Goal: Find contact information: Find contact information

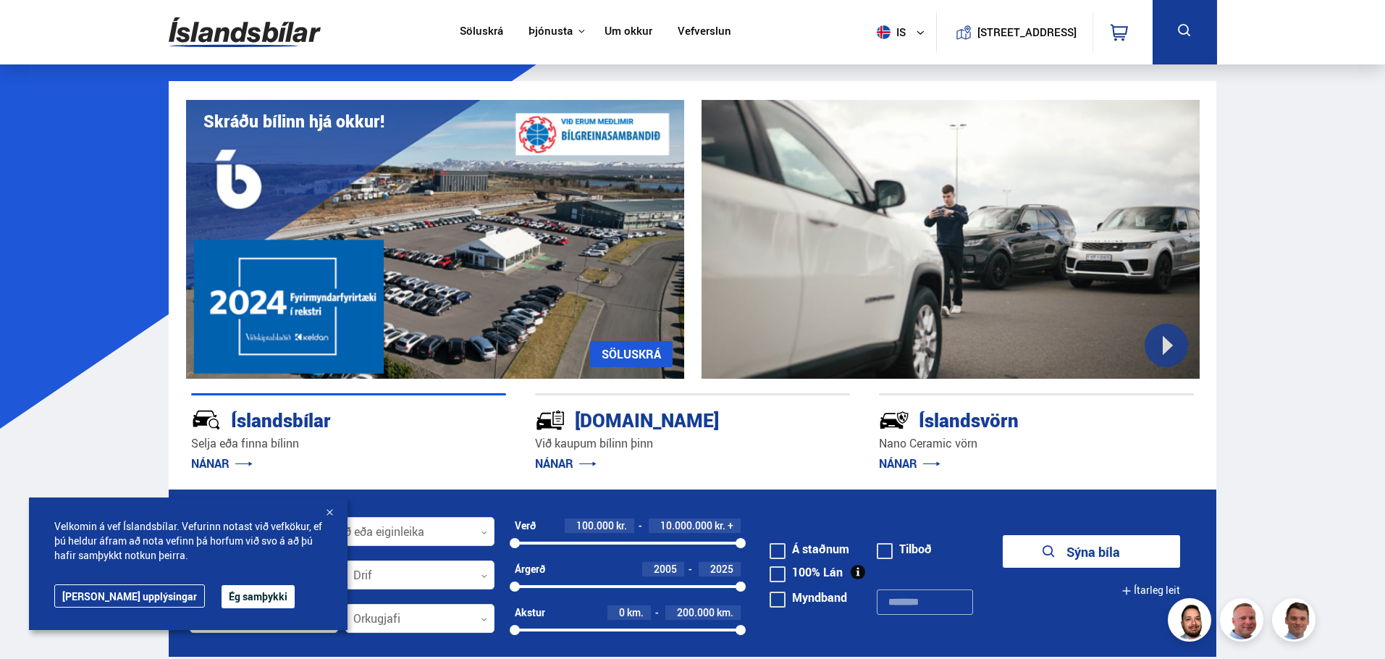
click at [622, 25] on link "Um okkur" at bounding box center [629, 32] width 48 height 15
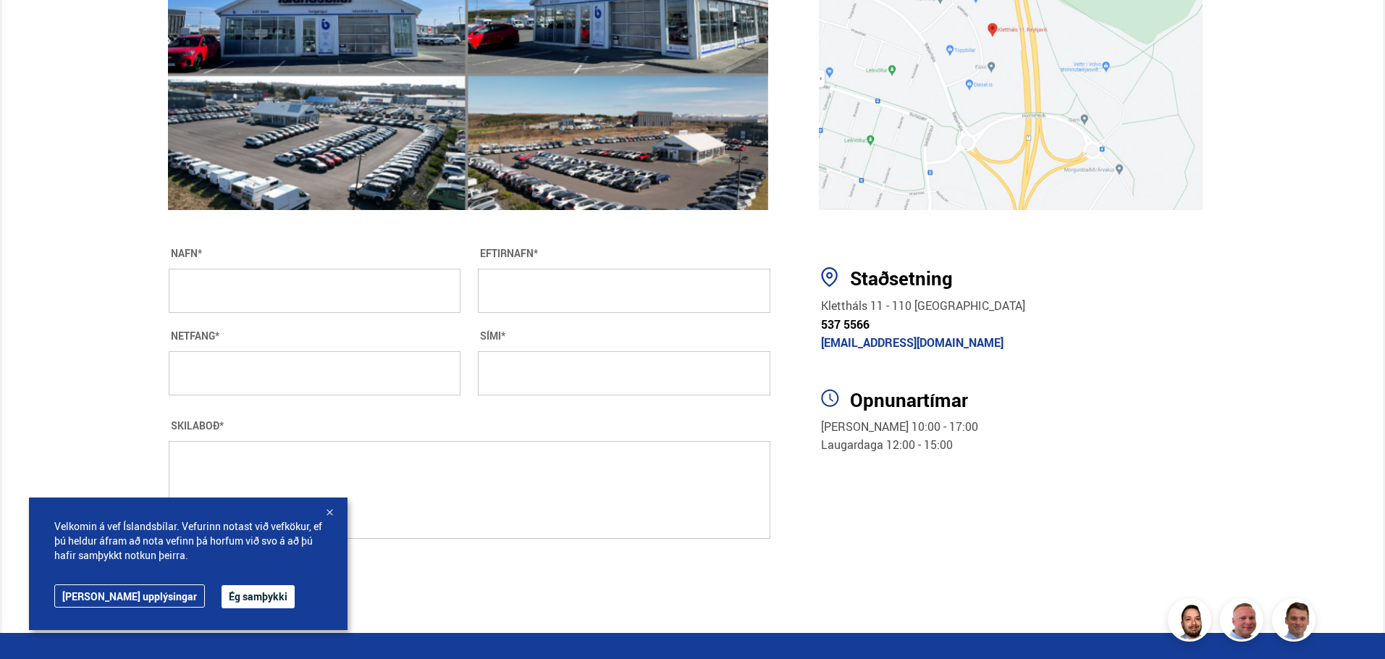
scroll to position [2462, 0]
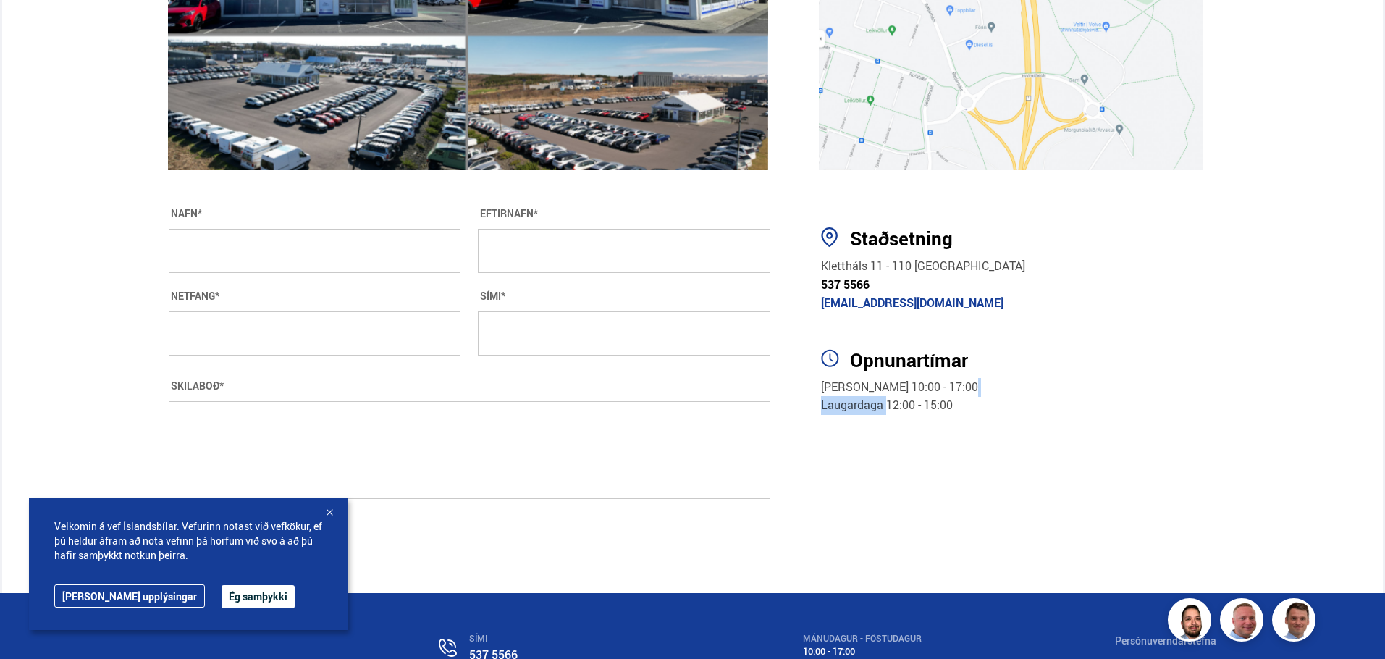
drag, startPoint x: 889, startPoint y: 404, endPoint x: 981, endPoint y: 388, distance: 94.0
click at [978, 388] on span "Mánudagur - Föstudagur 10:00 - 17:00 Laugardaga 12:00 - 15:00" at bounding box center [899, 396] width 157 height 35
click at [1081, 381] on p "Mánudagur - Föstudagur 10:00 - 17:00 Laugardaga 12:00 - 15:00" at bounding box center [1018, 396] width 395 height 37
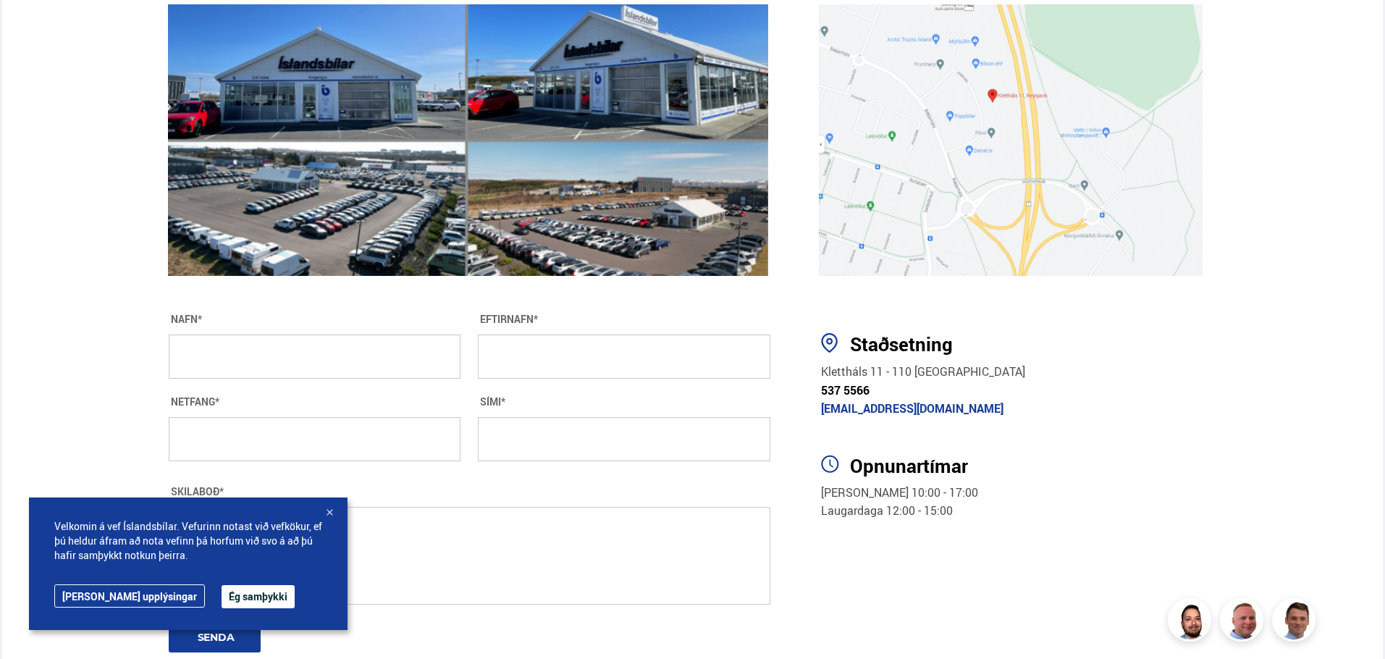
scroll to position [2100, 0]
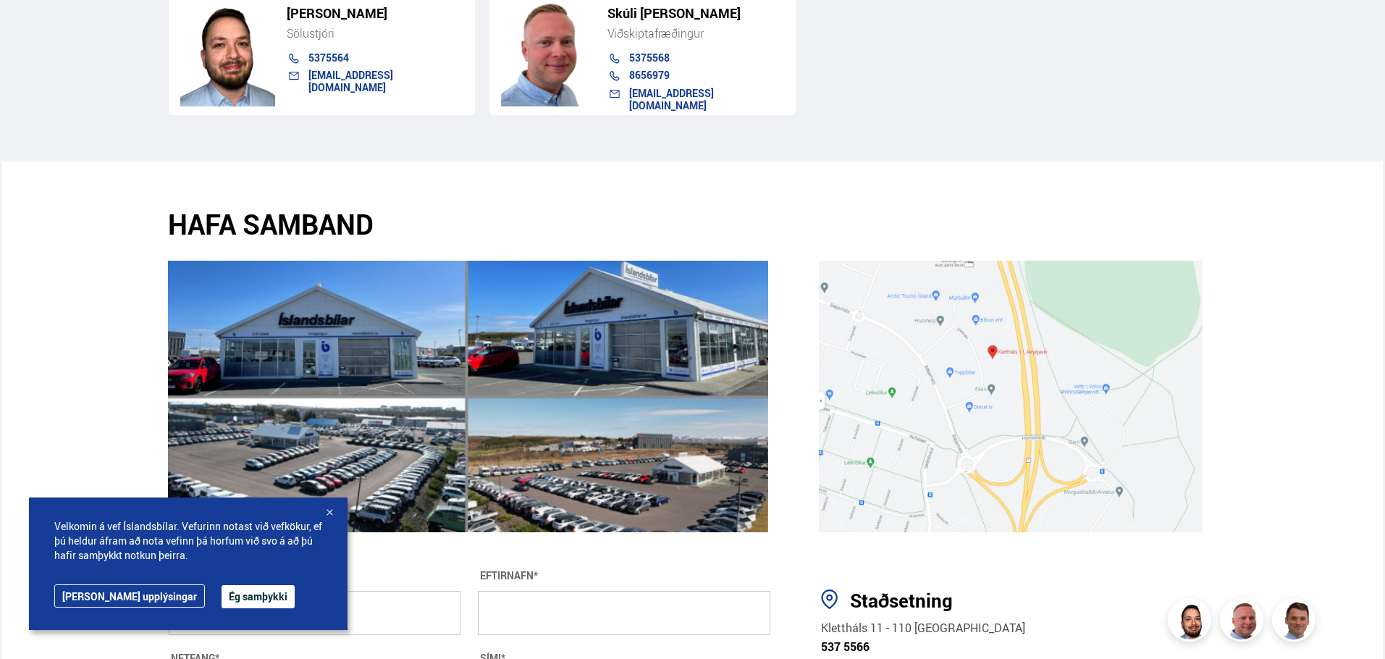
click at [70, 387] on div "HAFA SAMBAND" at bounding box center [693, 371] width 1382 height 327
click at [581, 351] on img at bounding box center [468, 397] width 600 height 272
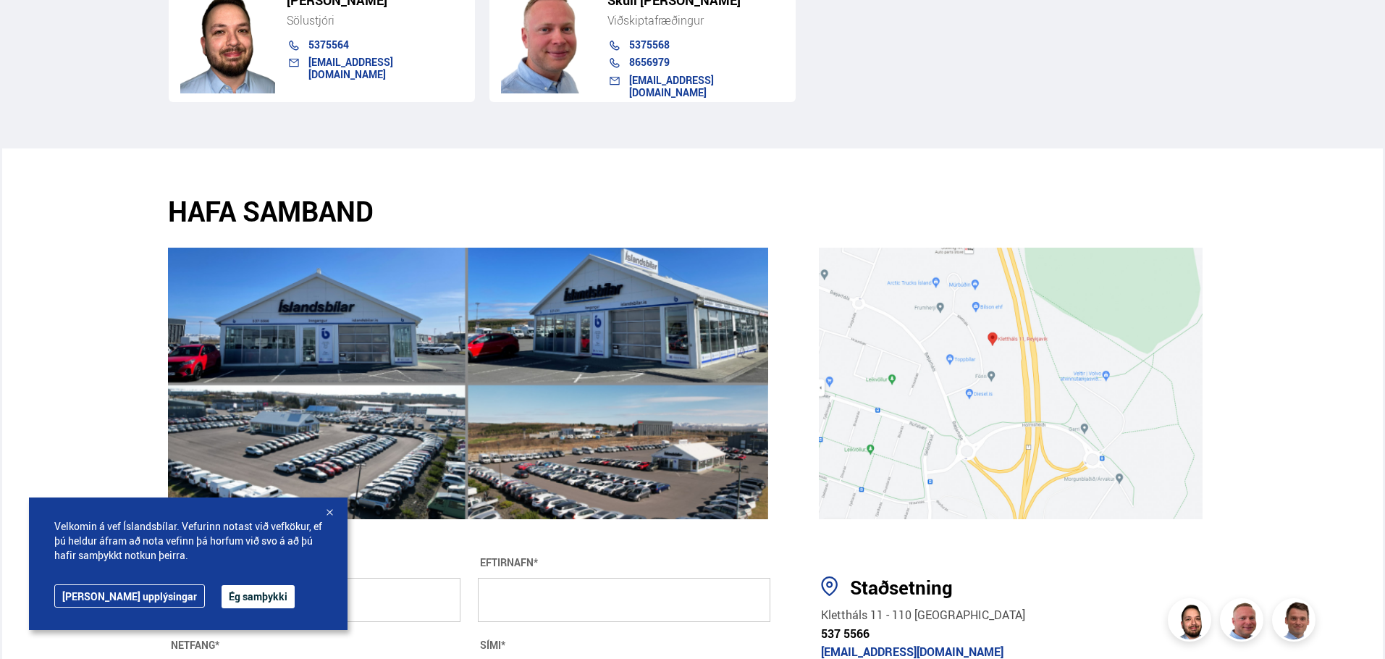
scroll to position [2172, 0]
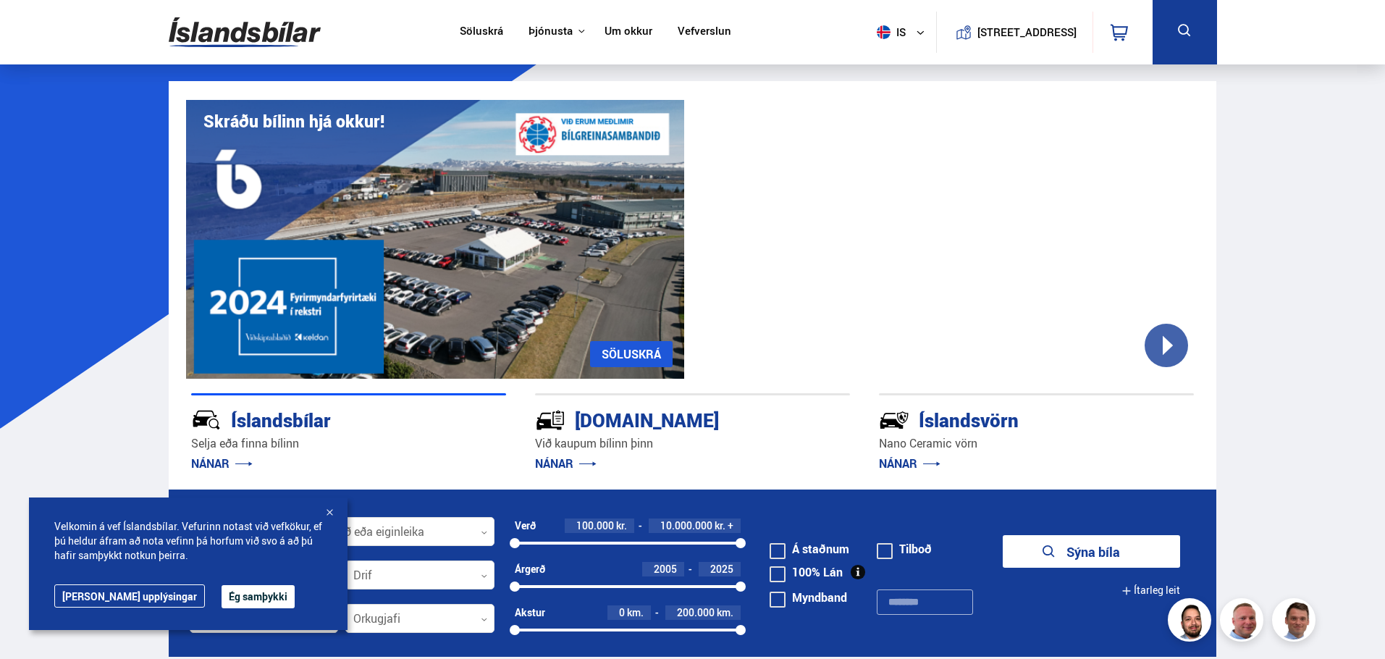
click at [607, 25] on link "Um okkur" at bounding box center [629, 32] width 48 height 15
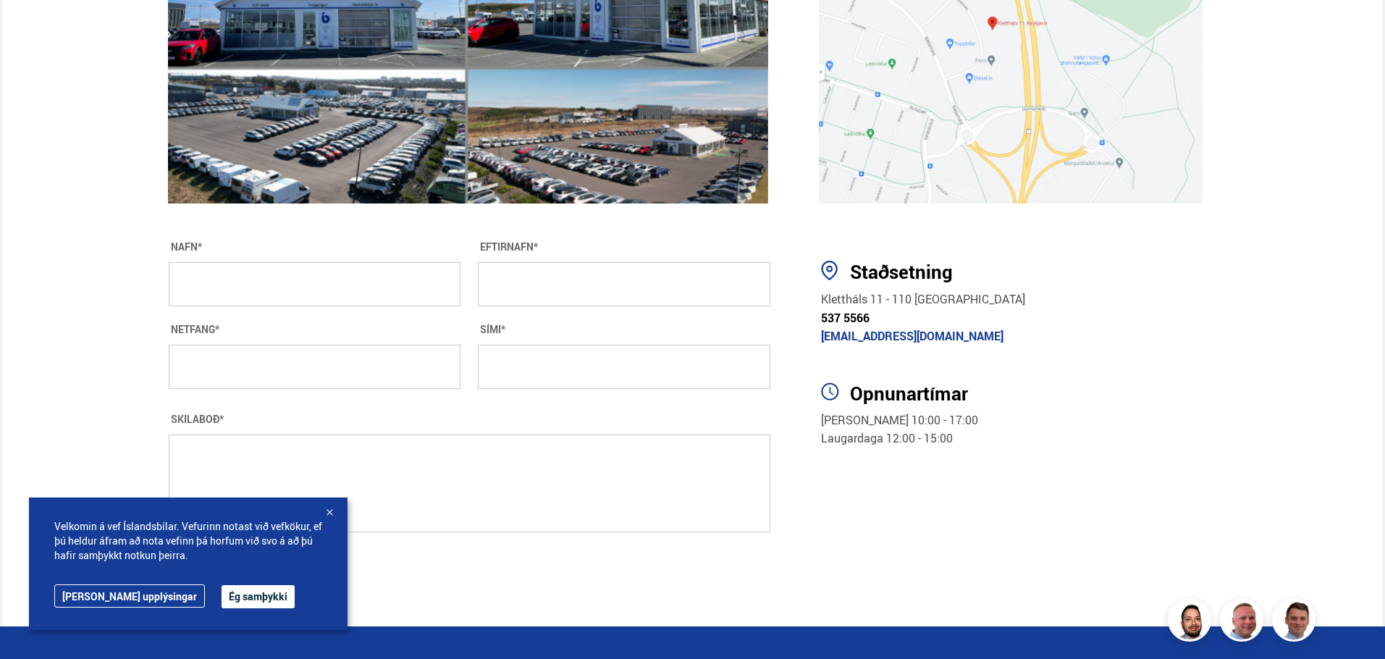
scroll to position [2429, 0]
drag, startPoint x: 890, startPoint y: 439, endPoint x: 963, endPoint y: 438, distance: 73.1
click at [963, 438] on p "Mánudagur - Föstudagur 10:00 - 17:00 Laugardaga 12:00 - 15:00" at bounding box center [1018, 429] width 395 height 37
click at [965, 442] on p "Mánudagur - Föstudagur 10:00 - 17:00 Laugardaga 12:00 - 15:00" at bounding box center [1018, 429] width 395 height 37
drag, startPoint x: 878, startPoint y: 442, endPoint x: 1126, endPoint y: 452, distance: 247.8
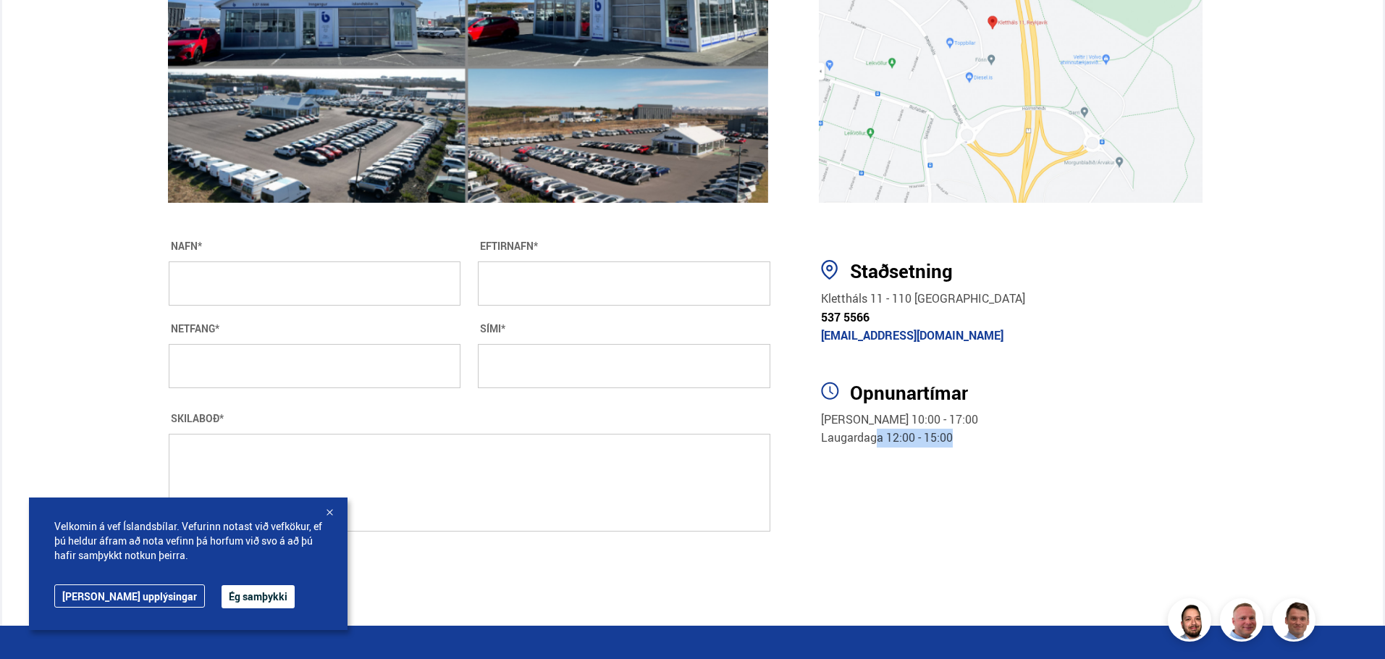
click at [1085, 452] on section "Staðsetning [STREET_ADDRESS] 537 5566 [EMAIL_ADDRESS][DOMAIN_NAME] Opnunartímar…" at bounding box center [1013, 416] width 429 height 420
click at [1153, 398] on h3 "Opnunartímar" at bounding box center [1033, 393] width 366 height 22
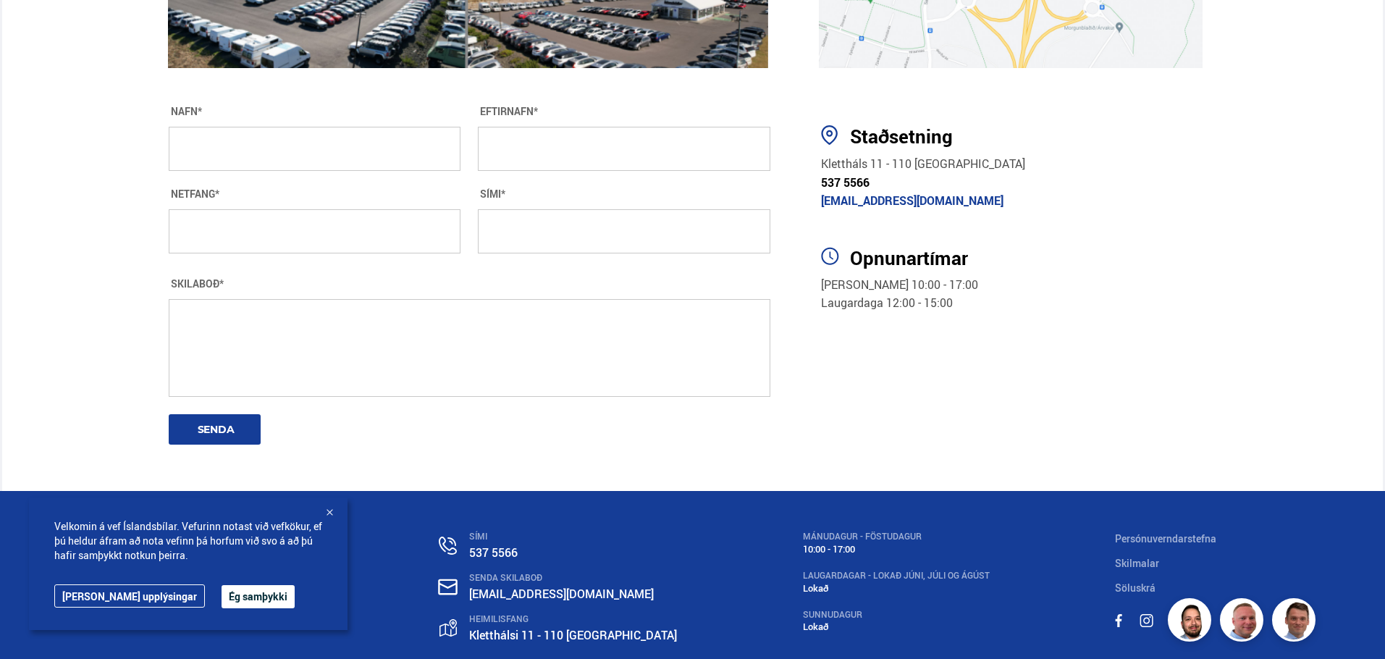
scroll to position [2574, 0]
